Goal: Navigation & Orientation: Find specific page/section

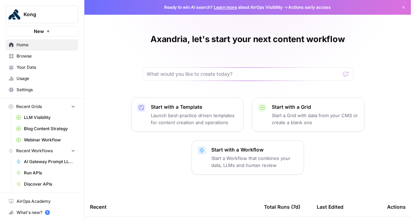
click at [70, 17] on icon "Workspace: Kong" at bounding box center [72, 14] width 7 height 7
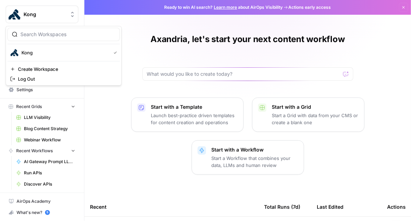
click at [70, 17] on icon "Workspace: Kong" at bounding box center [72, 14] width 7 height 7
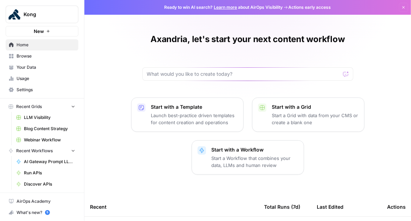
click at [50, 54] on span "Browse" at bounding box center [46, 56] width 59 height 6
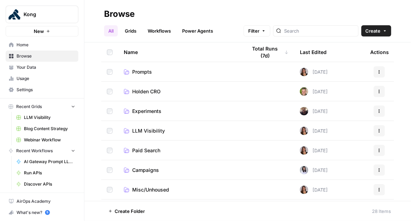
click at [48, 70] on span "Your Data" at bounding box center [46, 67] width 59 height 6
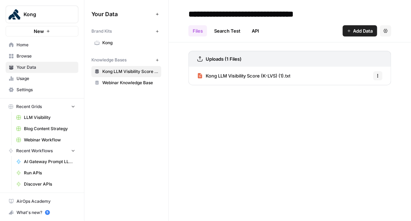
click at [46, 81] on span "Usage" at bounding box center [46, 79] width 59 height 6
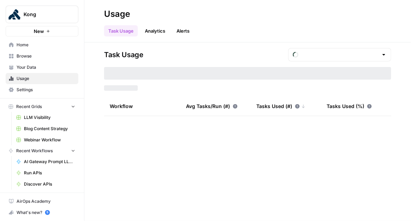
type input "August Tasks"
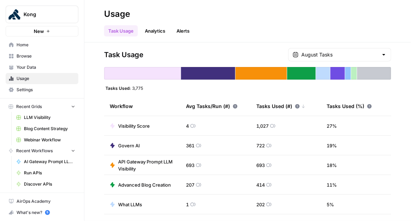
click at [45, 90] on span "Settings" at bounding box center [46, 90] width 59 height 6
